Goal: Task Accomplishment & Management: Manage account settings

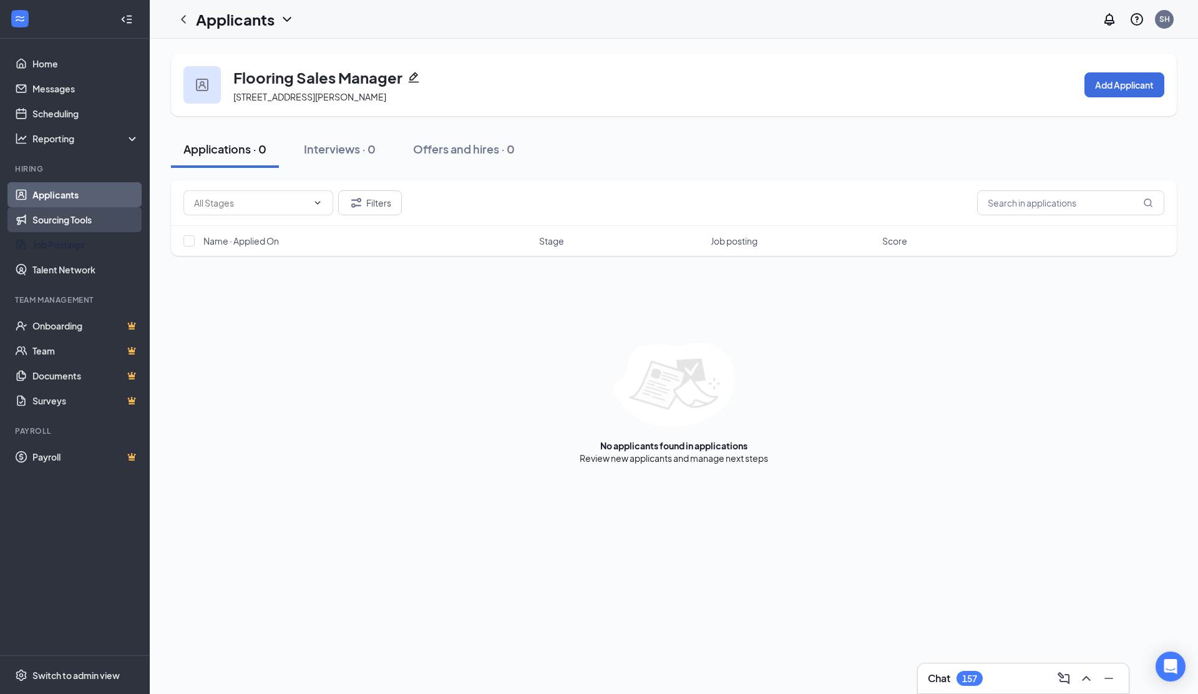
drag, startPoint x: 72, startPoint y: 237, endPoint x: 99, endPoint y: 230, distance: 26.9
click at [72, 237] on link "Job Postings" at bounding box center [85, 244] width 107 height 25
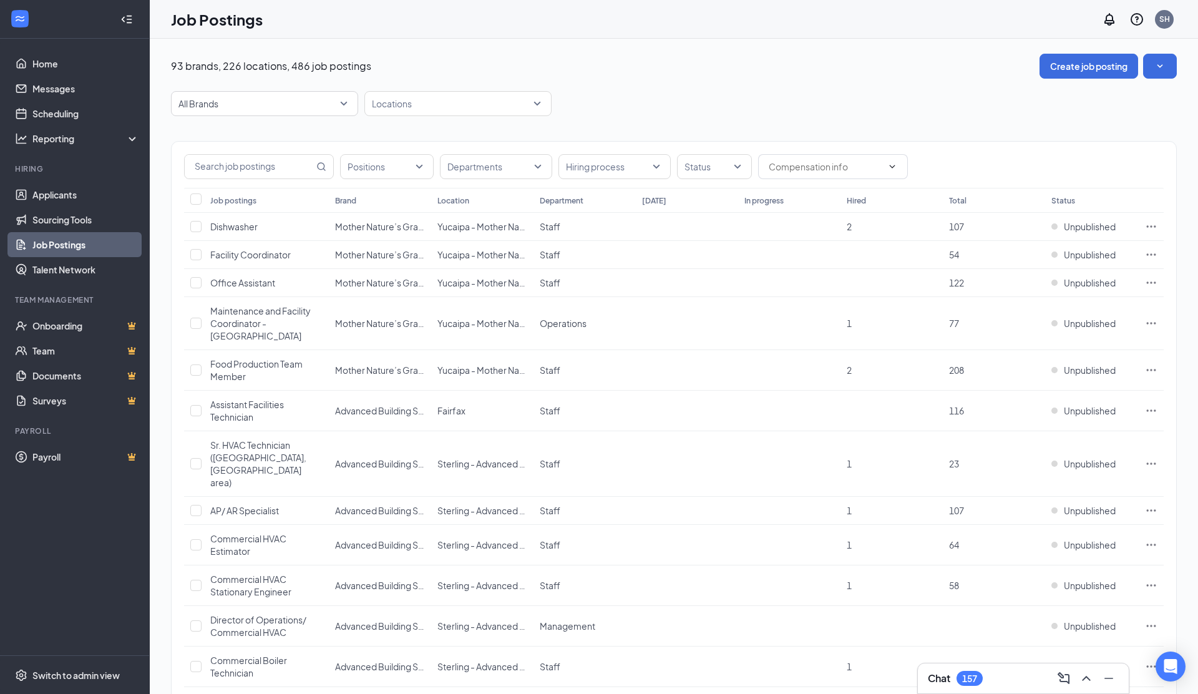
click at [54, 243] on link "Job Postings" at bounding box center [85, 244] width 107 height 25
click at [233, 102] on span "All Brands" at bounding box center [259, 103] width 161 height 12
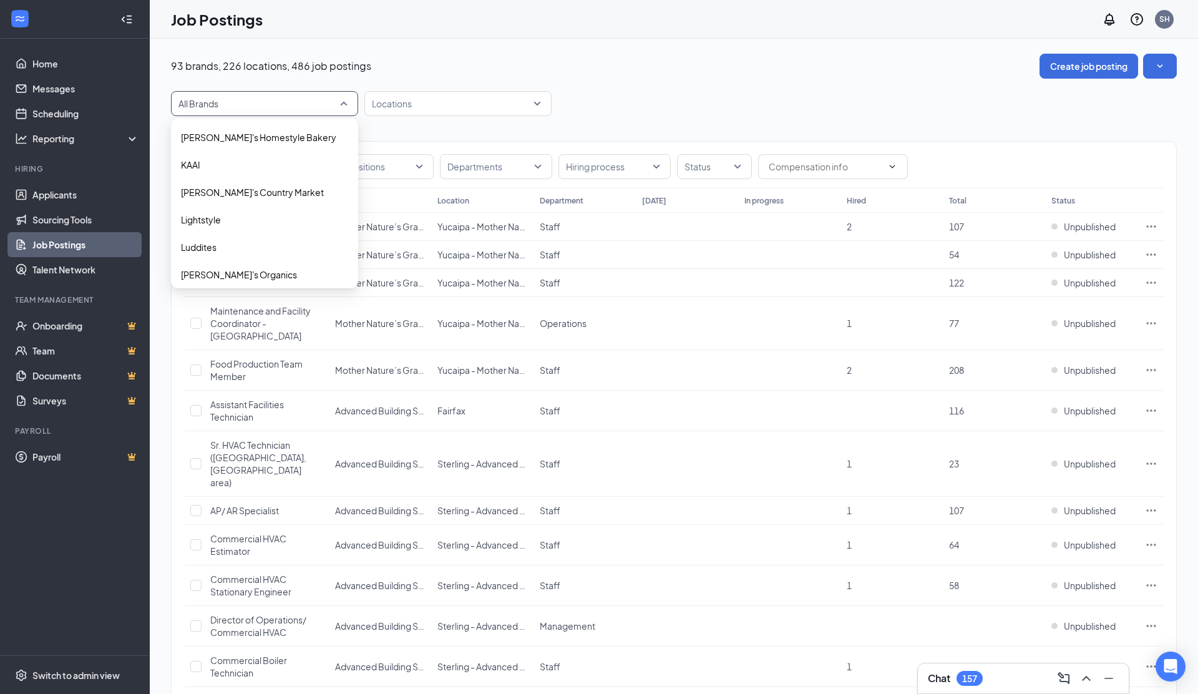
scroll to position [1112, 0]
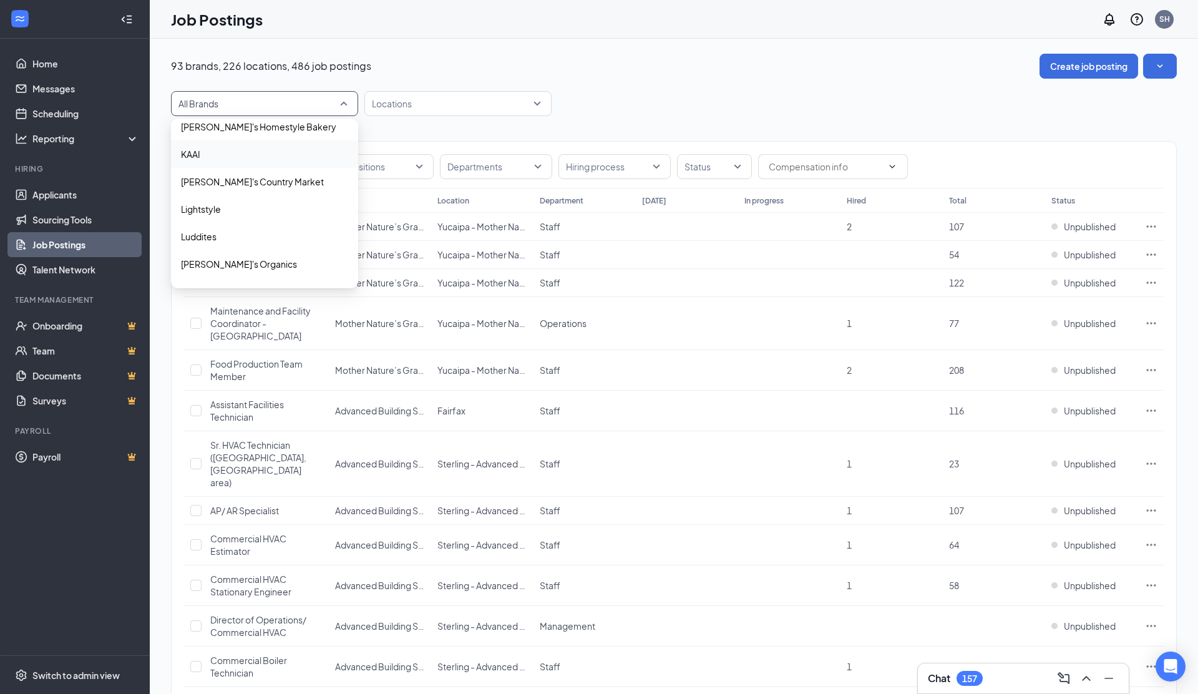
click at [259, 157] on span "KAAI" at bounding box center [264, 154] width 167 height 12
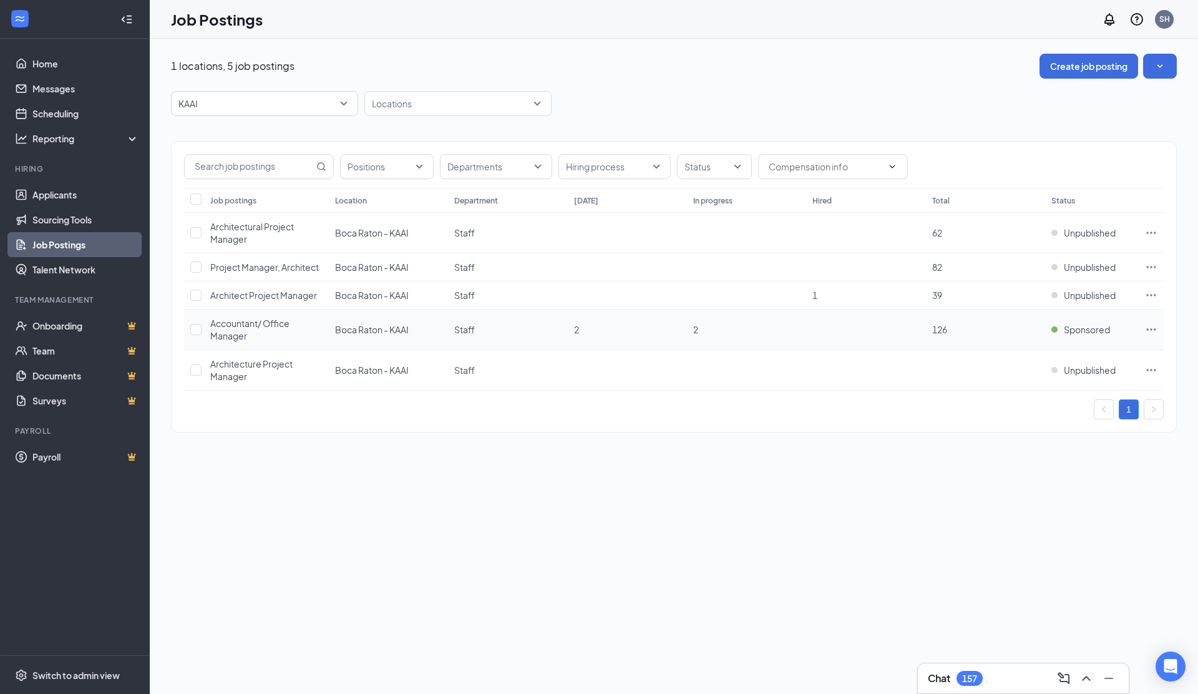
click at [1154, 328] on icon "Ellipses" at bounding box center [1151, 329] width 9 height 2
click at [998, 468] on span "View applicants" at bounding box center [1013, 464] width 64 height 11
click at [237, 97] on span "KAAI" at bounding box center [259, 103] width 161 height 12
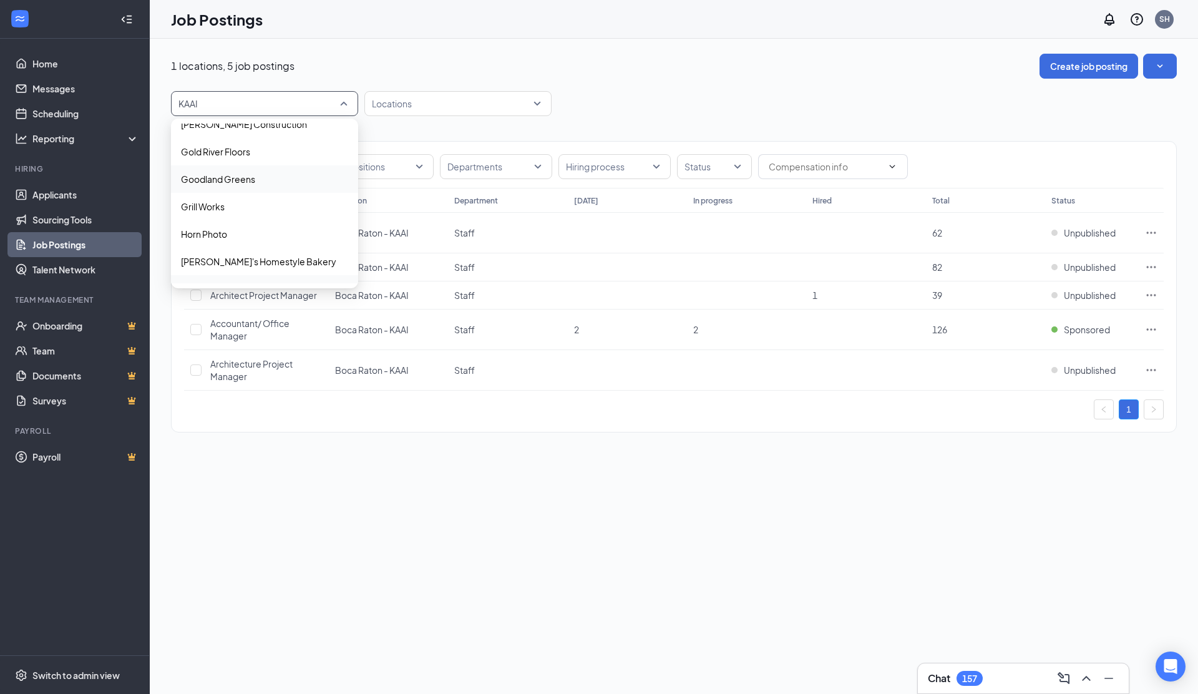
scroll to position [913, 0]
click at [253, 187] on p "[PERSON_NAME] Construction" at bounding box center [244, 186] width 126 height 12
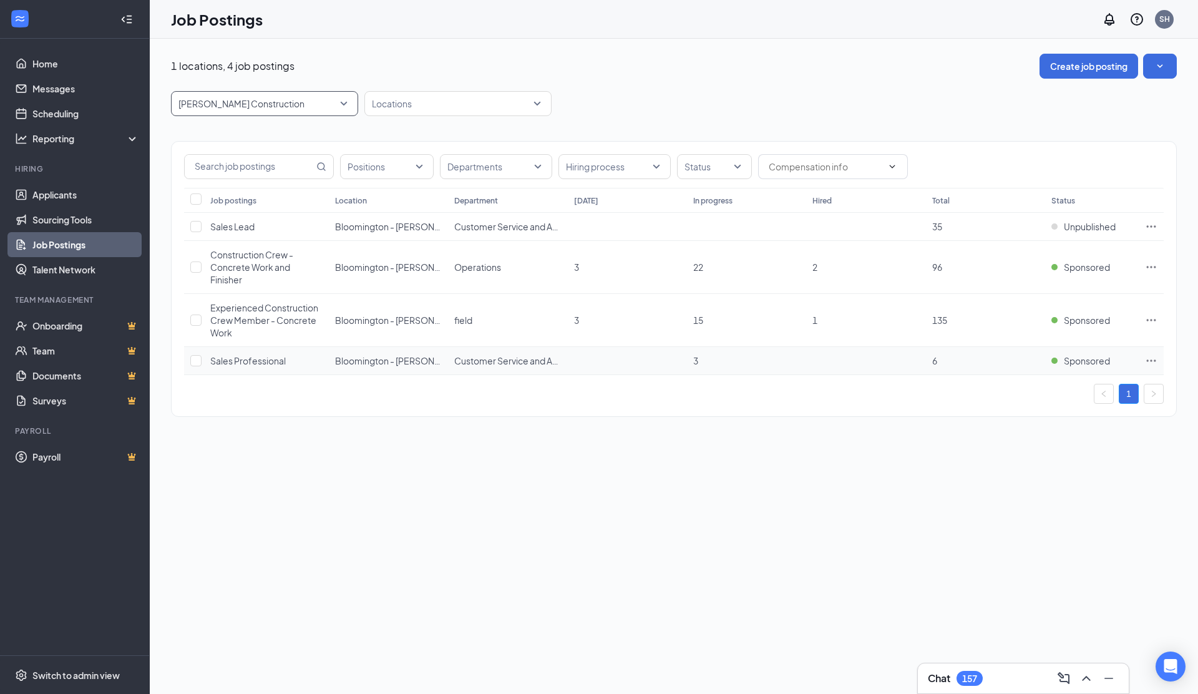
click at [1150, 361] on icon "Ellipses" at bounding box center [1151, 361] width 12 height 12
click at [1033, 497] on span "View applicants" at bounding box center [1013, 496] width 64 height 11
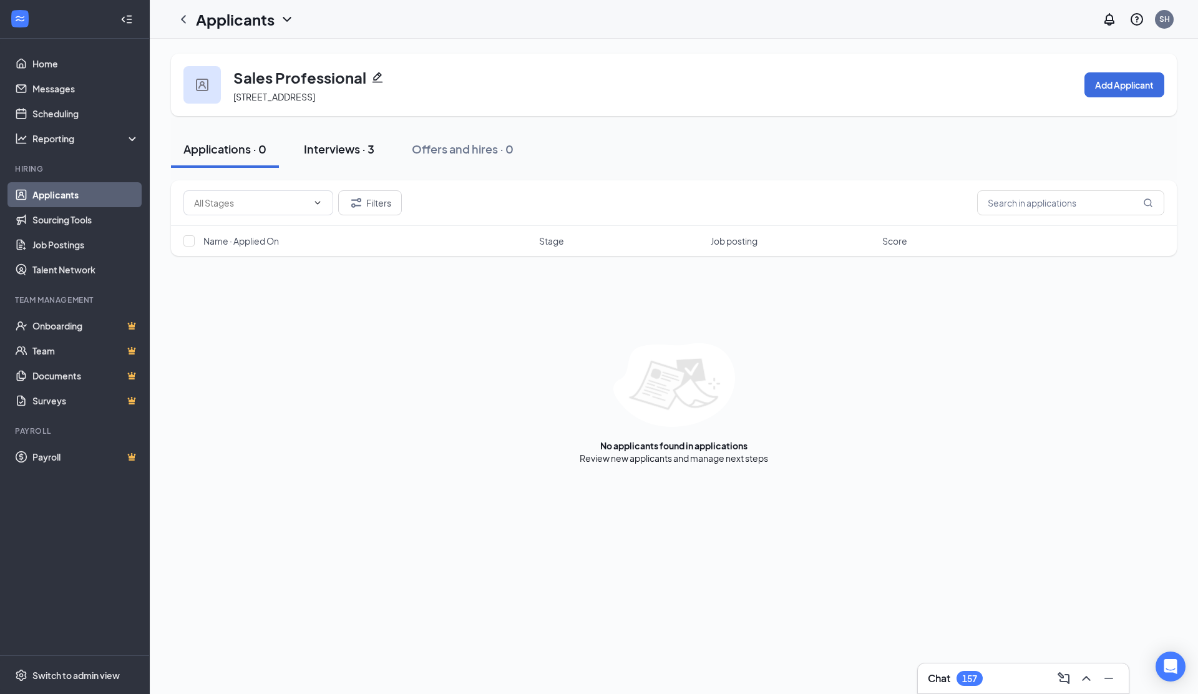
click at [331, 155] on div "Interviews · 3" at bounding box center [339, 149] width 71 height 16
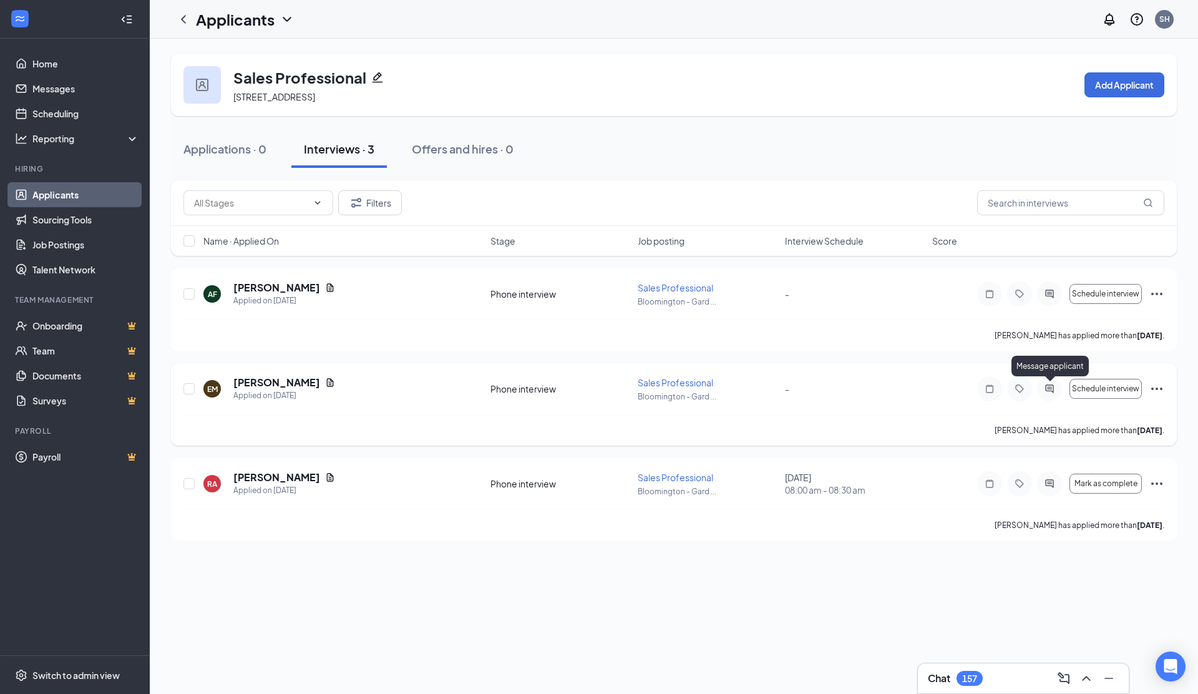
click at [1052, 389] on icon "ActiveChat" at bounding box center [1049, 388] width 8 height 8
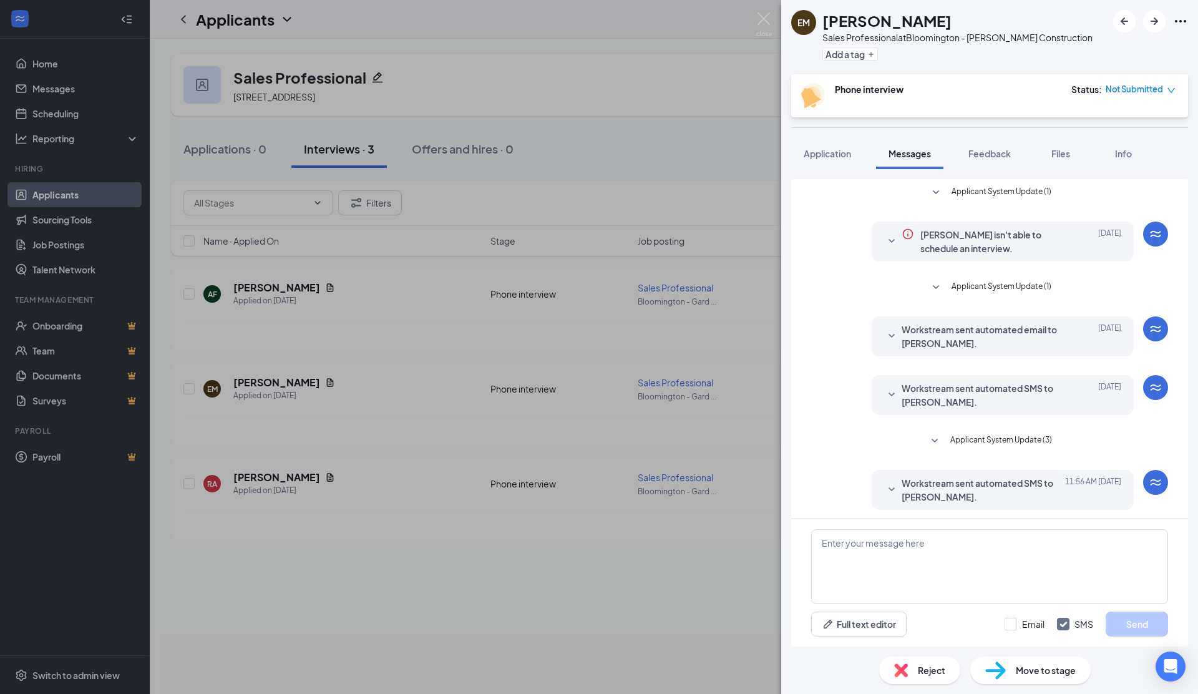
scroll to position [4, 0]
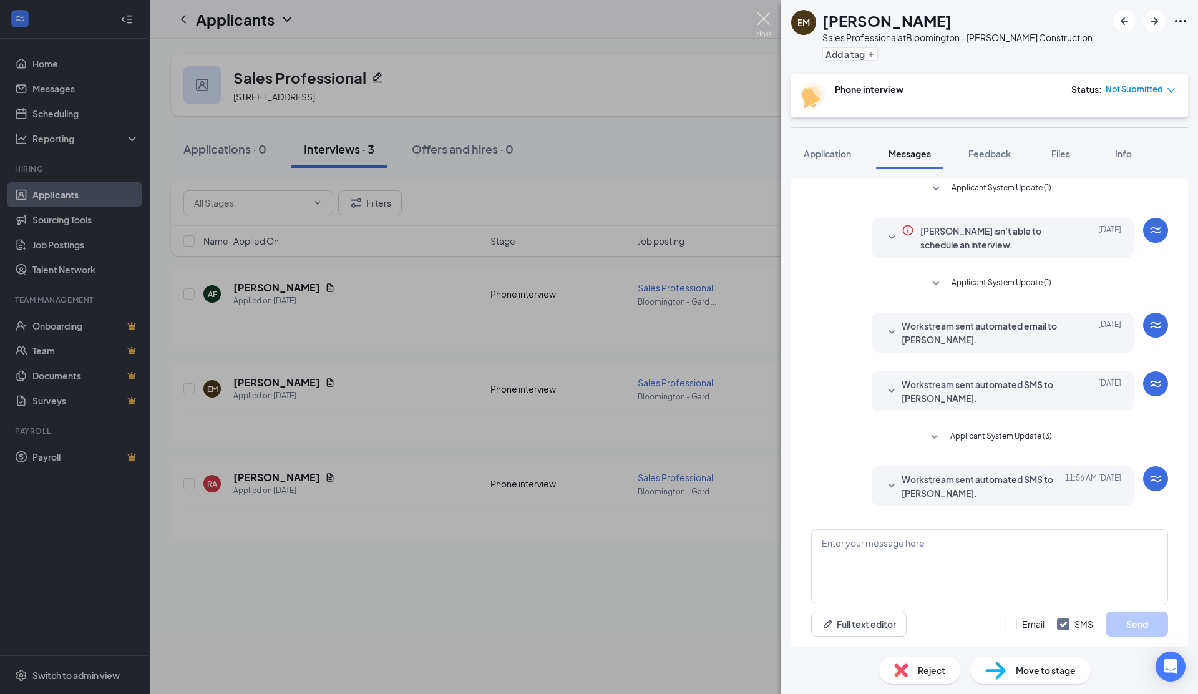
click at [765, 17] on img at bounding box center [764, 24] width 16 height 24
